Goal: Transaction & Acquisition: Purchase product/service

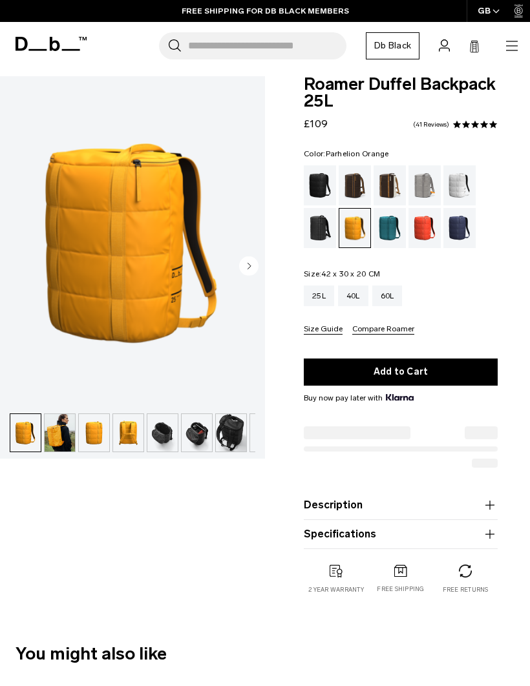
scroll to position [43, 0]
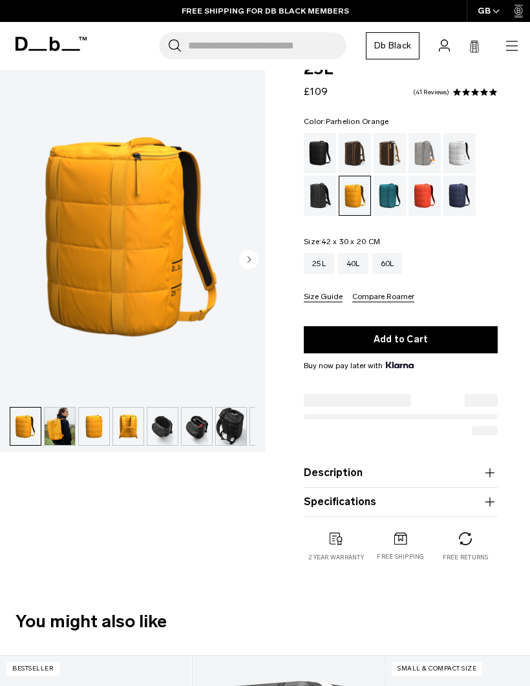
click at [487, 502] on icon "button" at bounding box center [489, 501] width 9 height 1
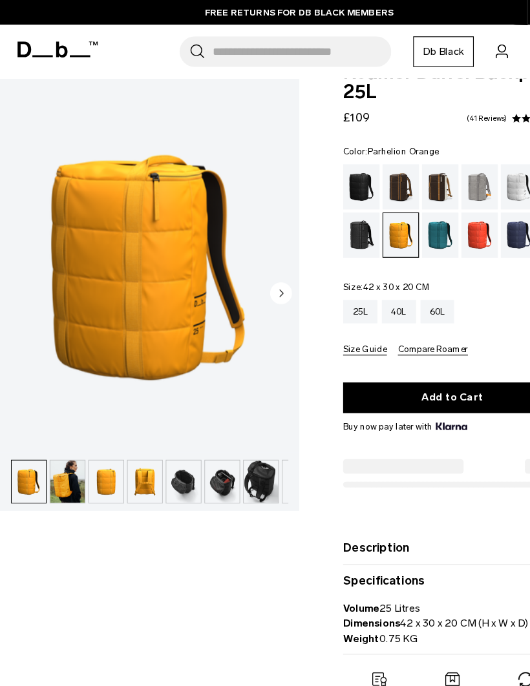
scroll to position [30, 0]
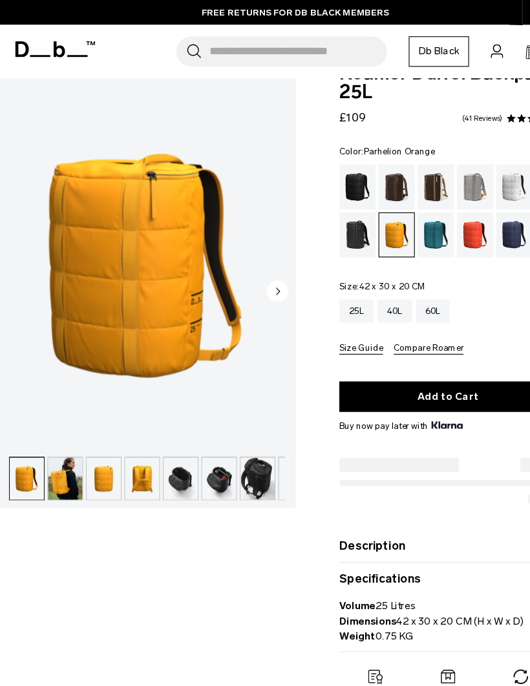
click at [248, 262] on icon "Next slide" at bounding box center [249, 260] width 3 height 6
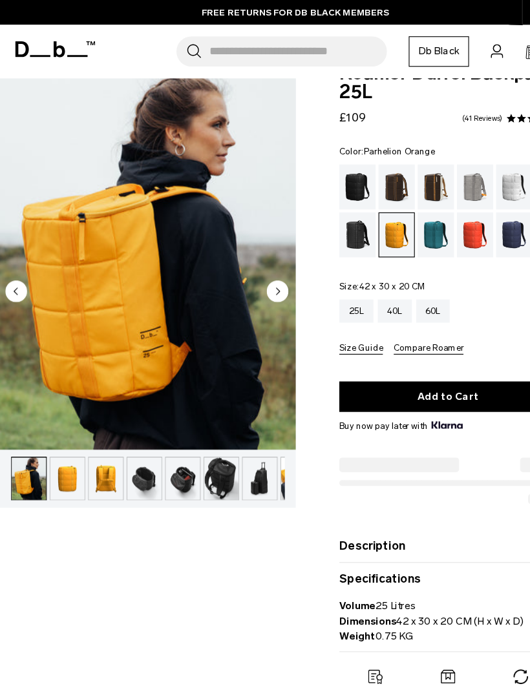
scroll to position [0, 34]
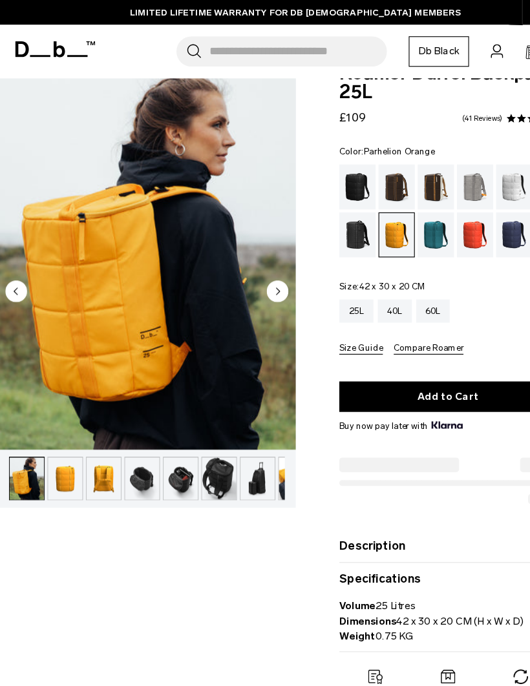
click at [248, 258] on circle "Next slide" at bounding box center [248, 259] width 19 height 19
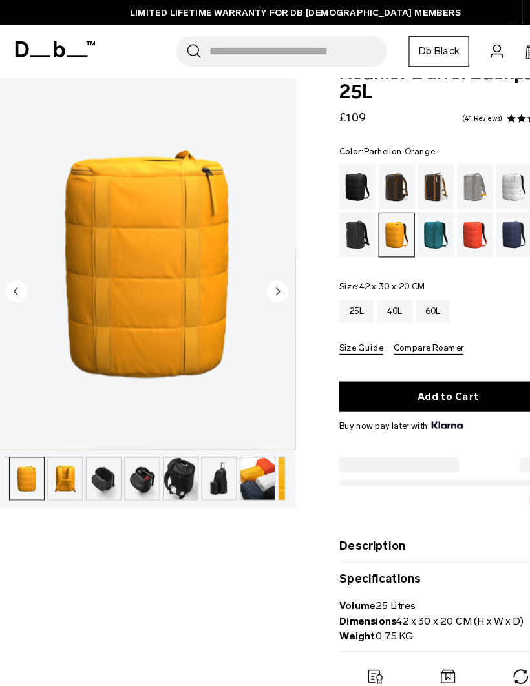
click at [250, 257] on circle "Next slide" at bounding box center [248, 259] width 19 height 19
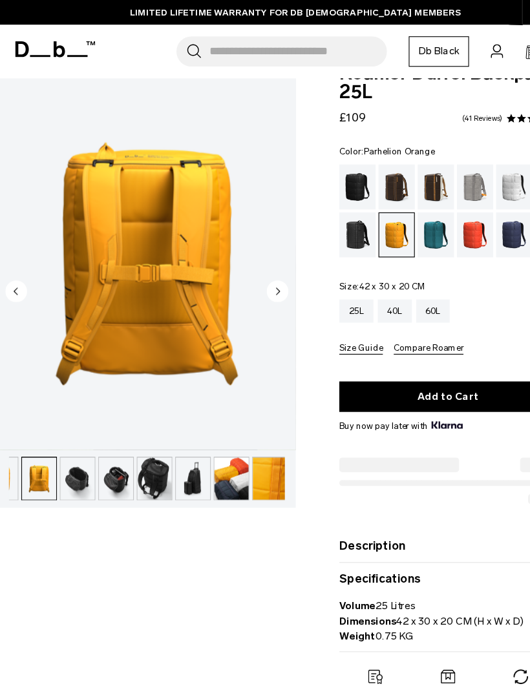
scroll to position [0, 94]
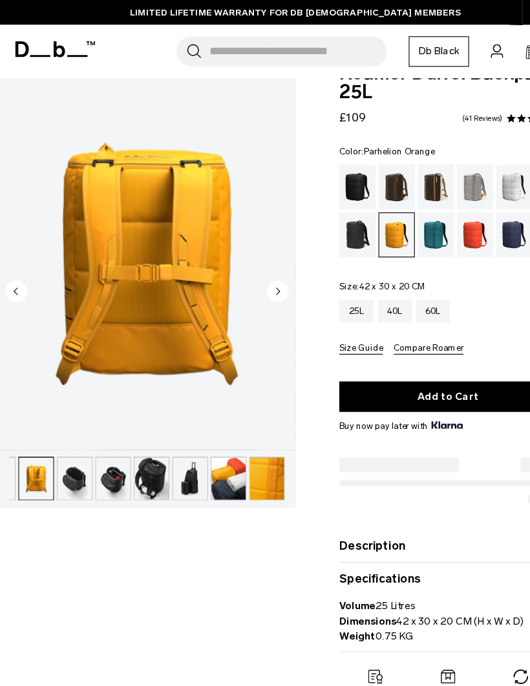
click at [250, 262] on circle "Next slide" at bounding box center [248, 259] width 19 height 19
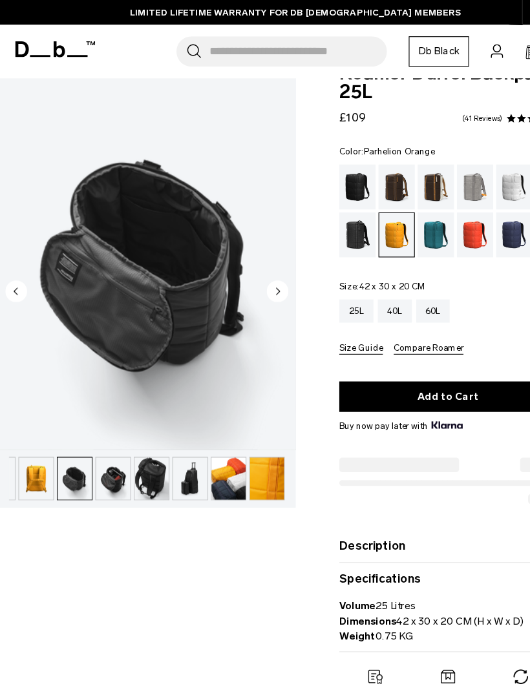
click at [248, 260] on icon "Next slide" at bounding box center [249, 260] width 3 height 6
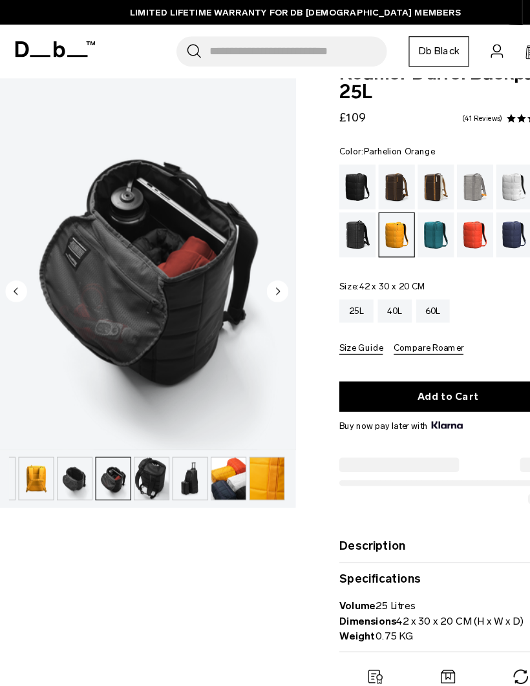
click at [248, 261] on circle "Next slide" at bounding box center [248, 259] width 19 height 19
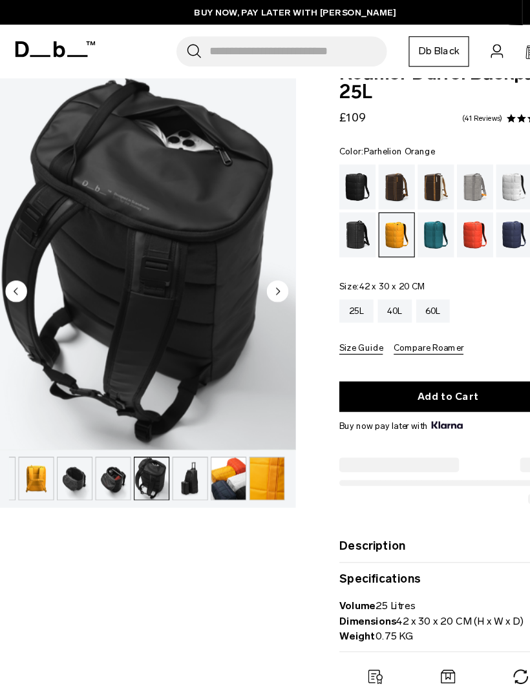
click at [247, 264] on circle "Next slide" at bounding box center [248, 259] width 19 height 19
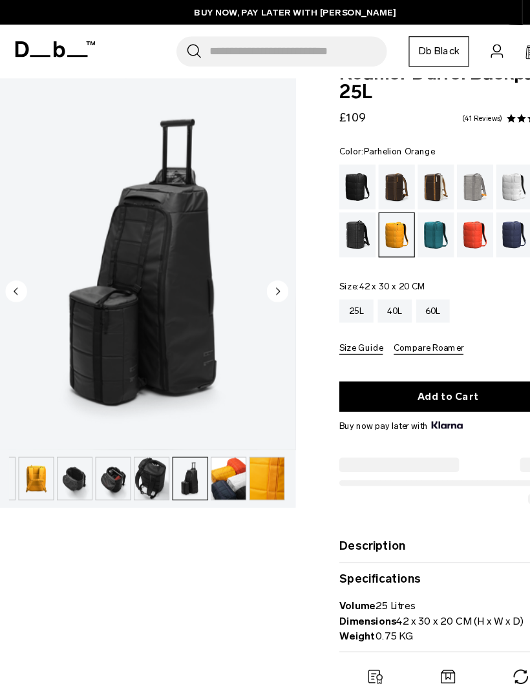
click at [246, 264] on circle "Next slide" at bounding box center [248, 259] width 19 height 19
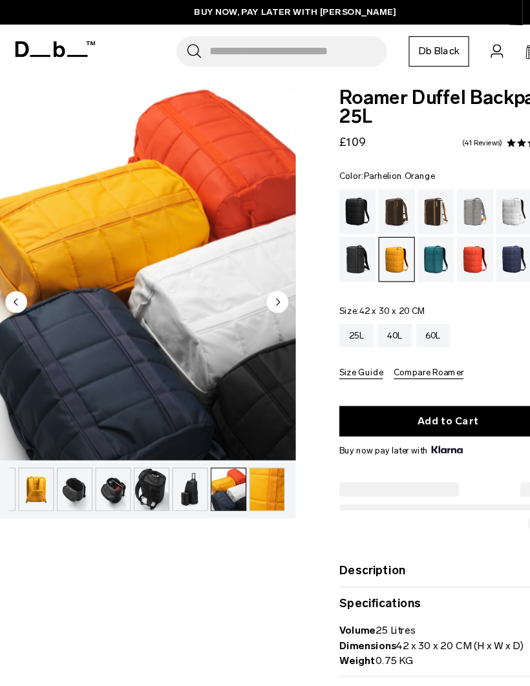
scroll to position [0, 0]
